Goal: Task Accomplishment & Management: Manage account settings

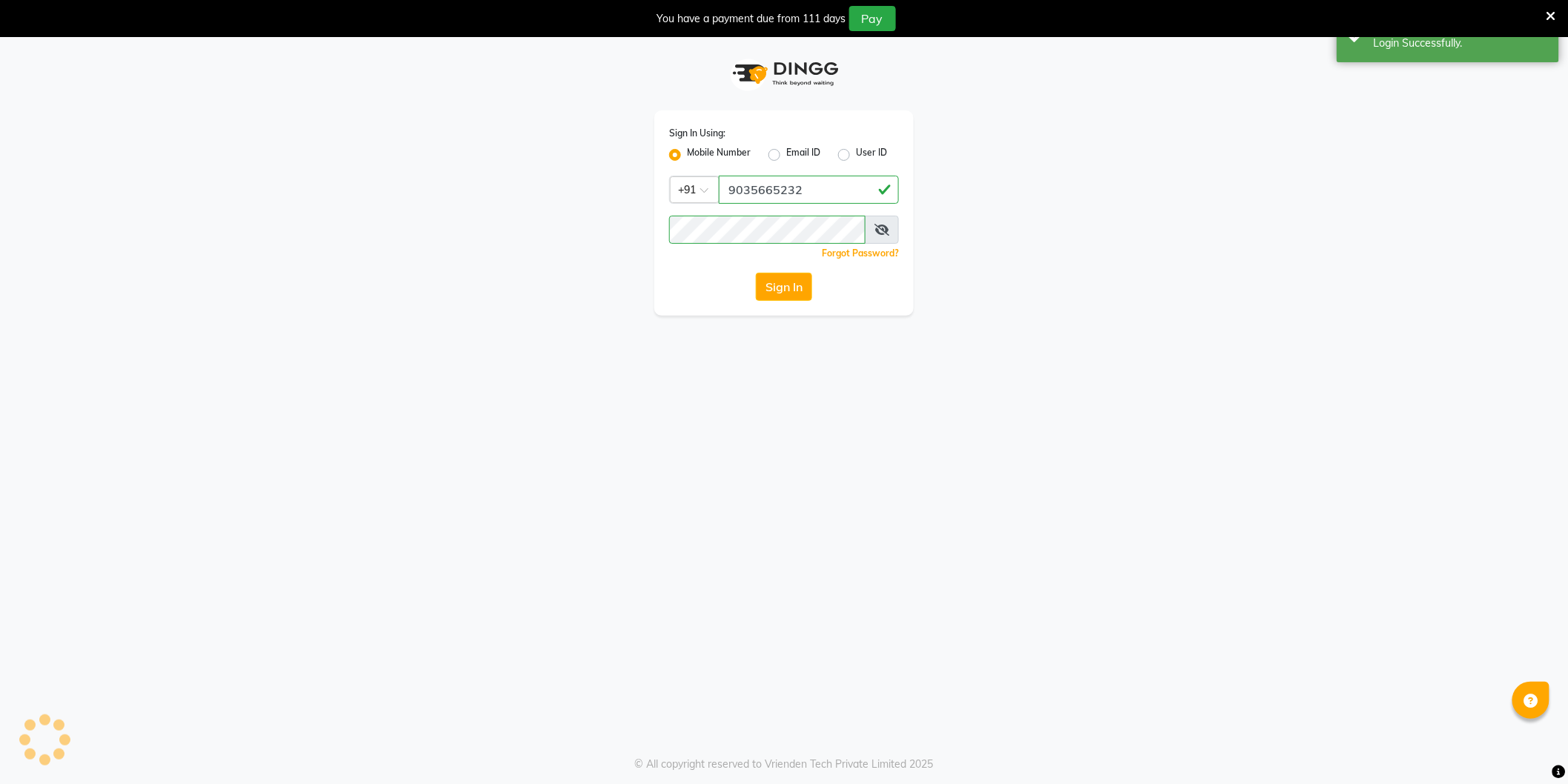
select select "106"
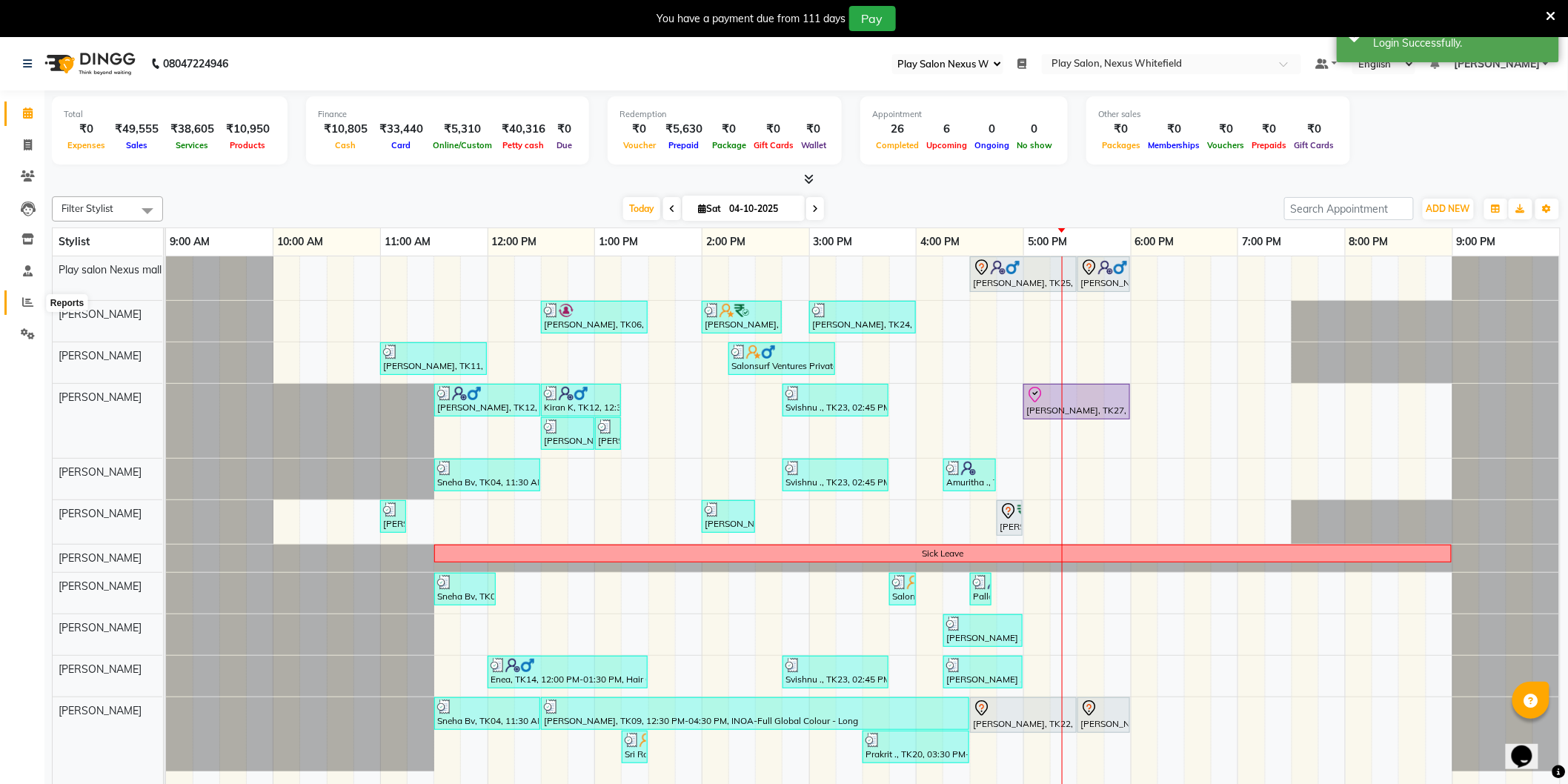
click at [24, 302] on icon at bounding box center [27, 302] width 11 height 11
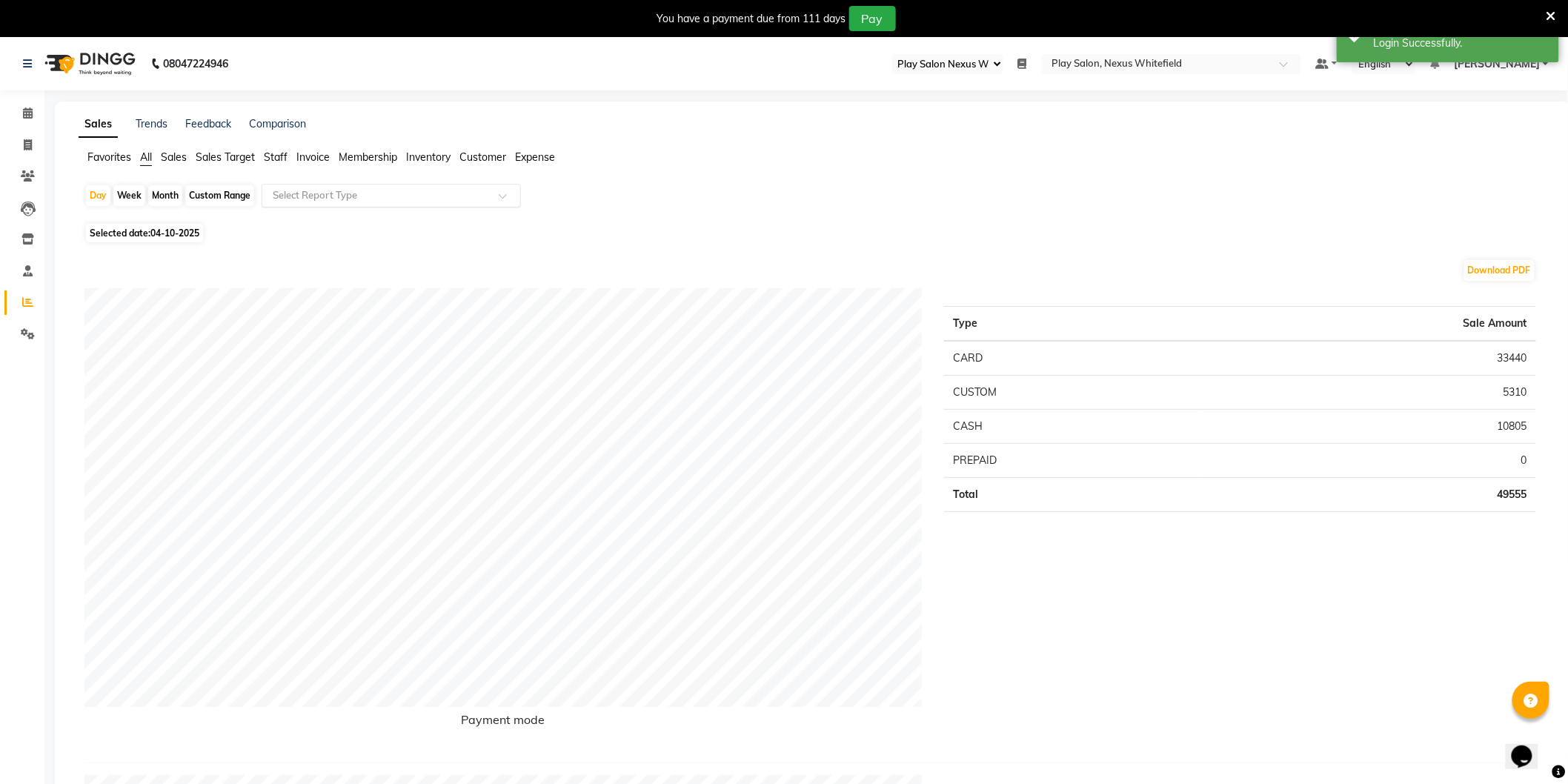
click at [336, 199] on input "text" at bounding box center [376, 196] width 213 height 15
click at [316, 282] on div "Sales summary" at bounding box center [391, 282] width 258 height 30
select select "full_report"
select select "csv"
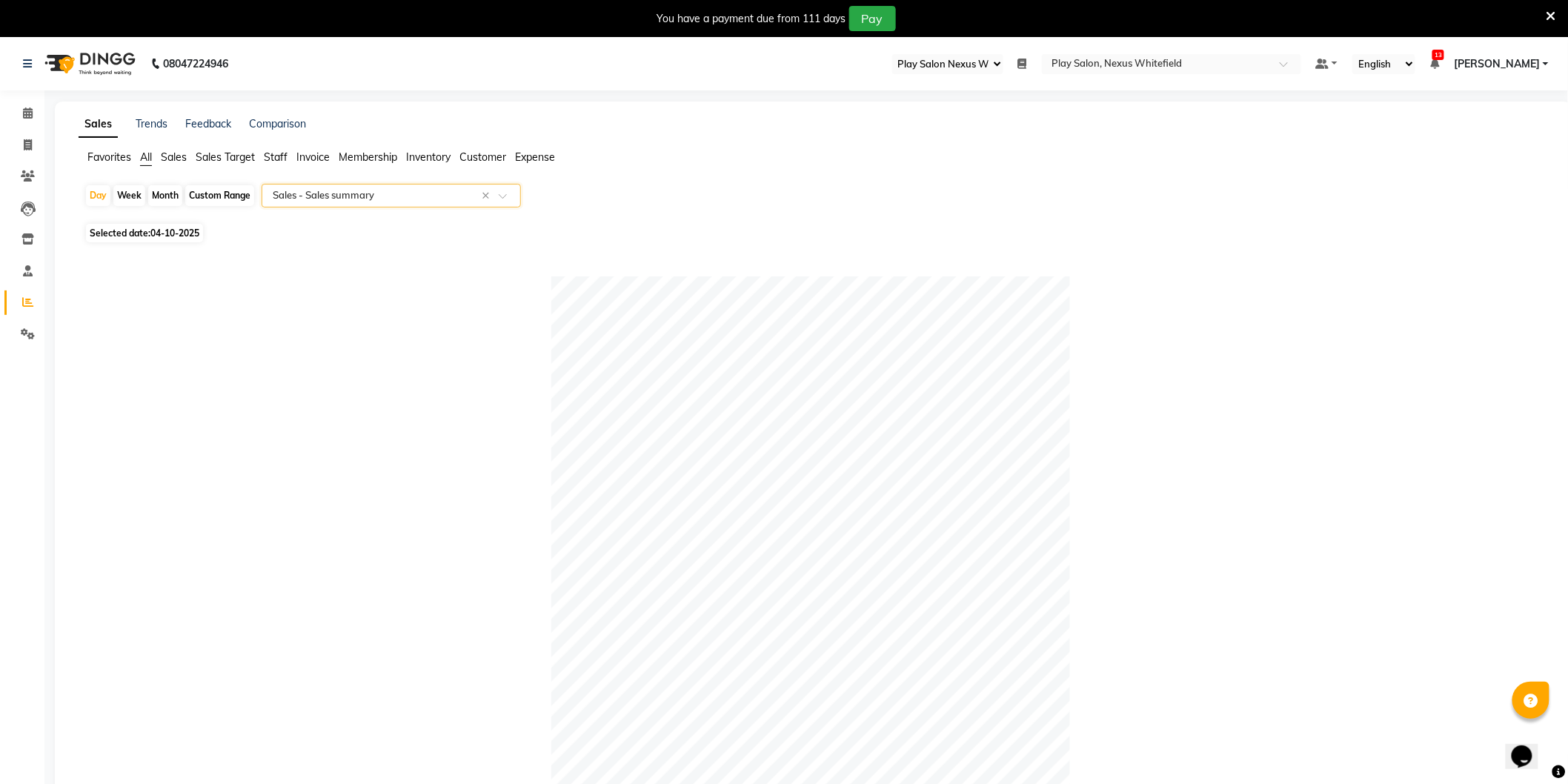
click at [1526, 60] on span "[PERSON_NAME]" at bounding box center [1498, 64] width 86 height 16
click at [1484, 132] on link "Sign out" at bounding box center [1473, 139] width 136 height 23
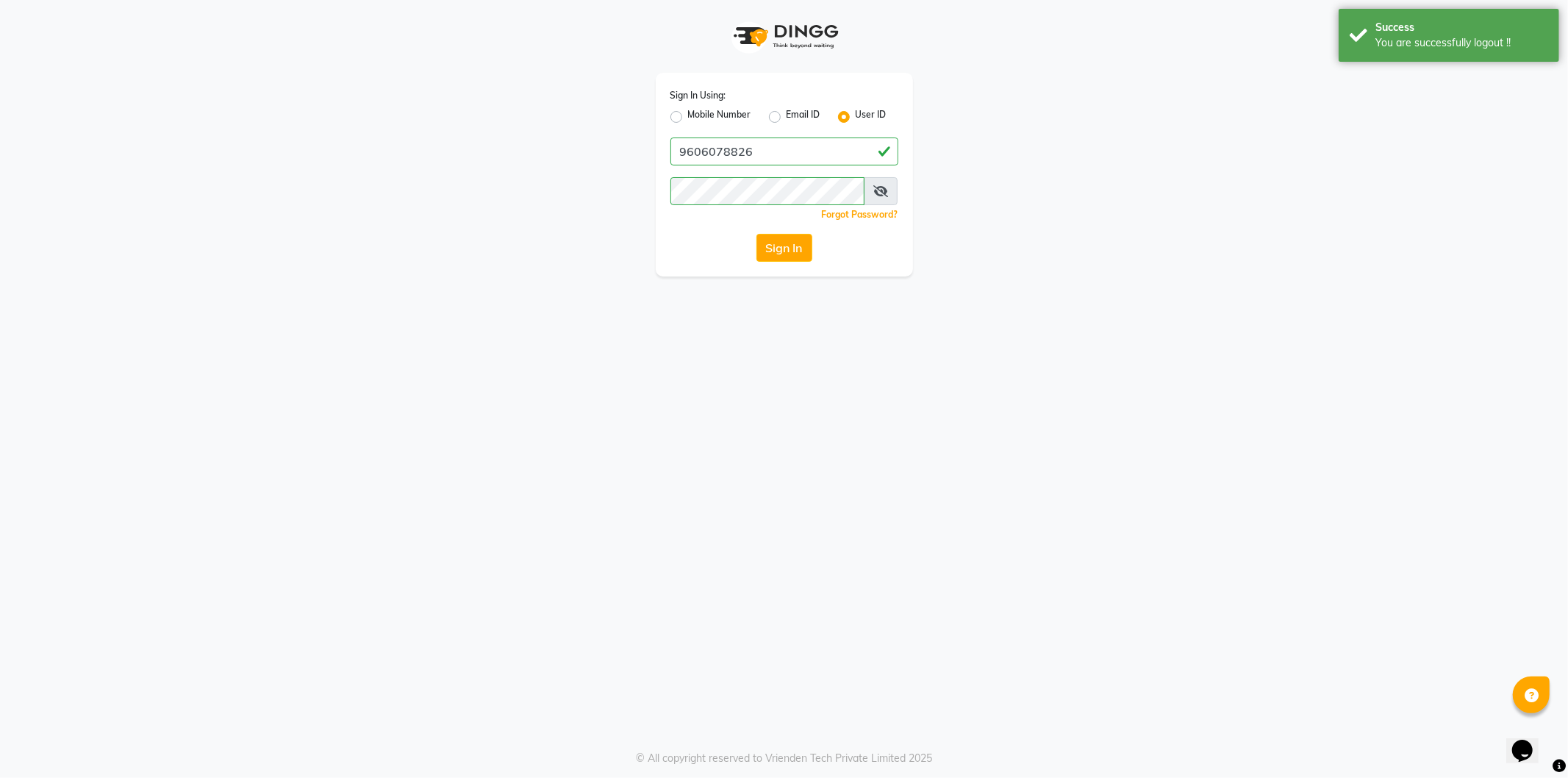
drag, startPoint x: 678, startPoint y: 112, endPoint x: 682, endPoint y: 119, distance: 8.1
click at [688, 112] on label "Mobile Number" at bounding box center [719, 116] width 63 height 17
click at [688, 112] on input "Mobile Number" at bounding box center [693, 113] width 10 height 10
radio input "true"
radio input "false"
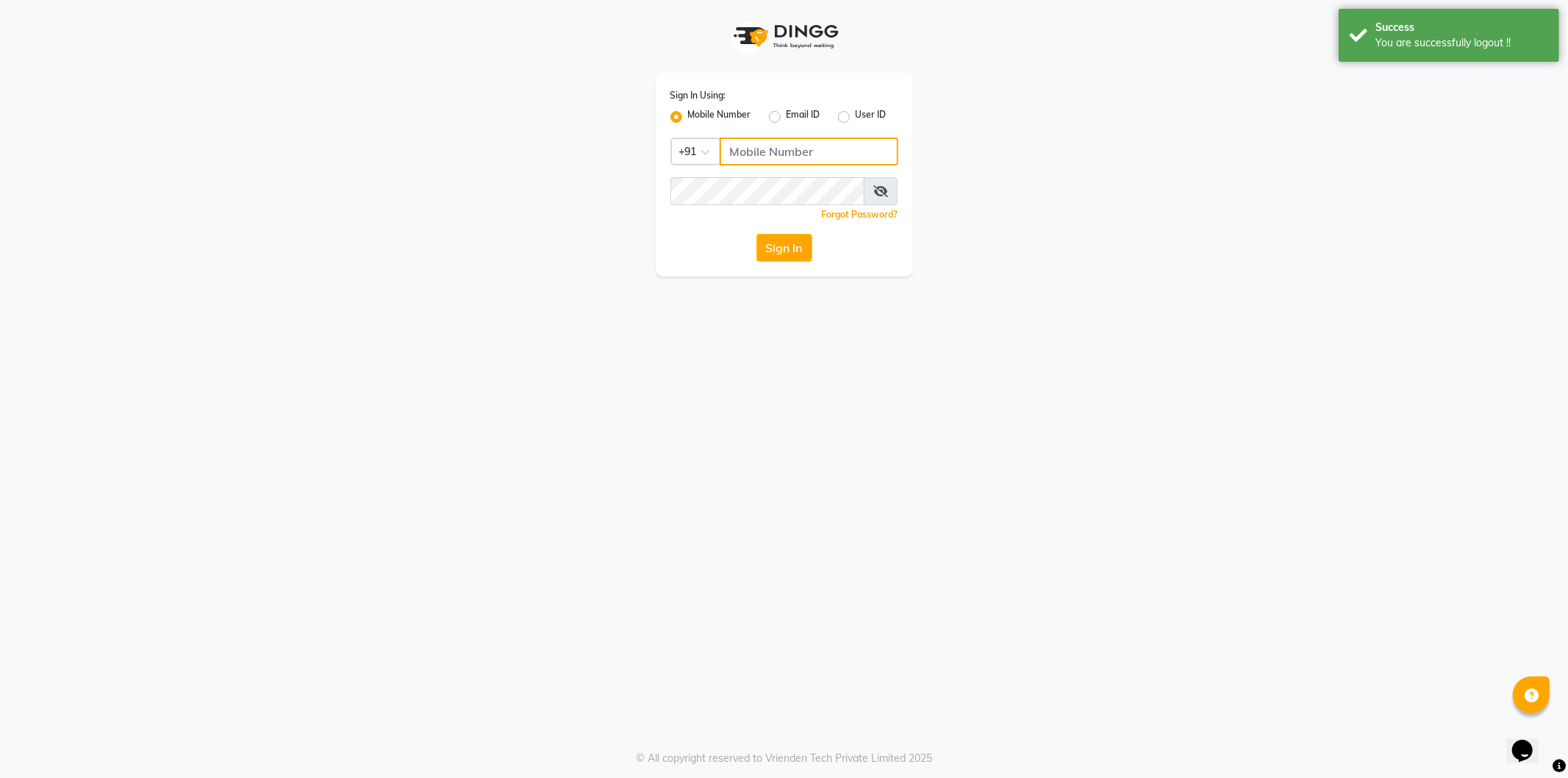
click at [779, 155] on input "Username" at bounding box center [808, 151] width 178 height 28
type input "9606078826"
click at [779, 240] on button "Sign In" at bounding box center [784, 248] width 56 height 28
